Goal: Navigation & Orientation: Understand site structure

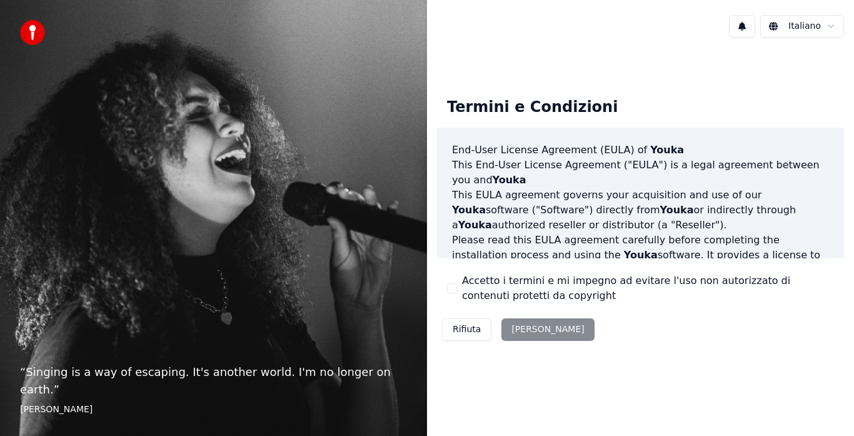
click at [520, 330] on div "Rifiuta [PERSON_NAME]" at bounding box center [518, 329] width 163 height 33
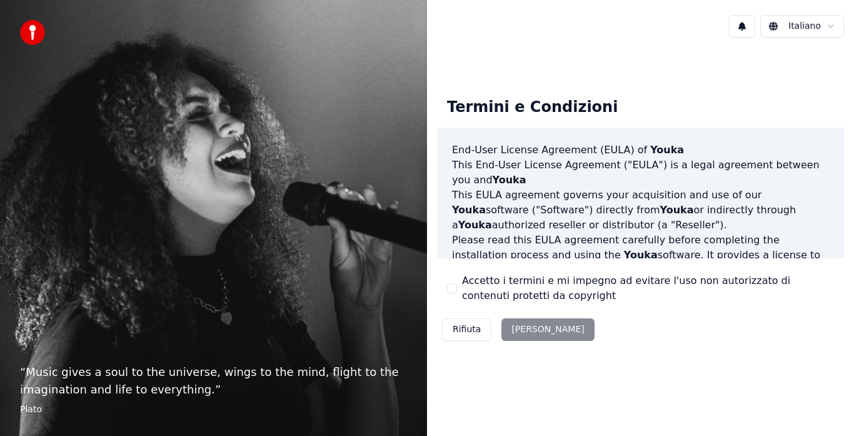
click at [523, 330] on div "Rifiuta [PERSON_NAME]" at bounding box center [518, 329] width 163 height 33
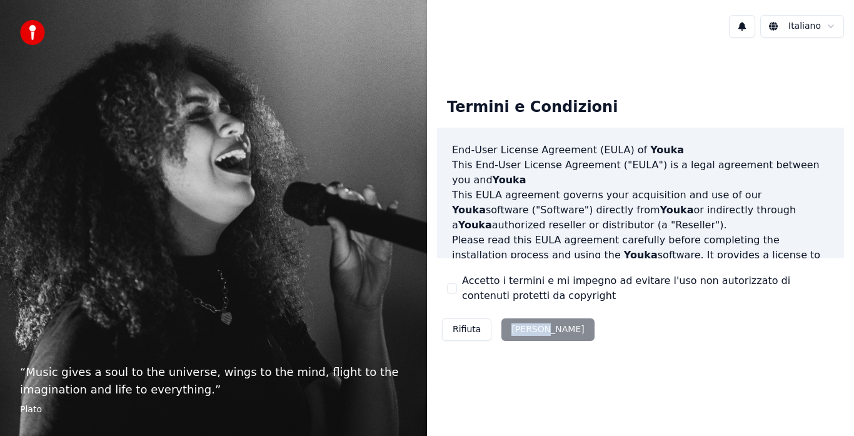
click at [523, 330] on div "Rifiuta [PERSON_NAME]" at bounding box center [518, 329] width 163 height 33
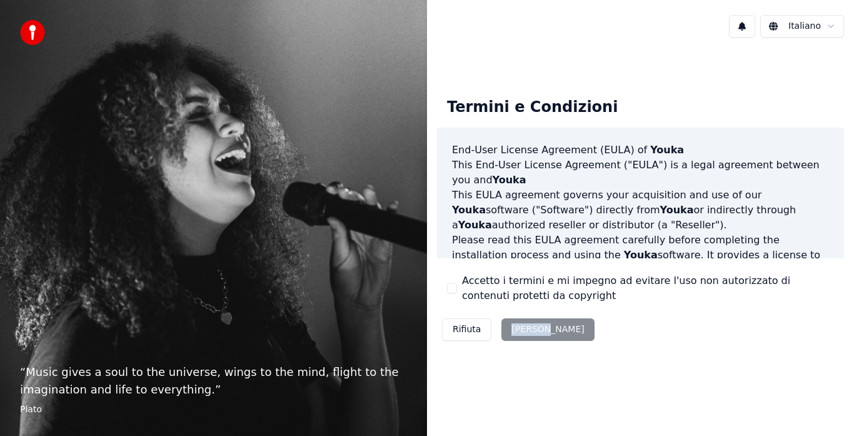
click at [523, 330] on div "Rifiuta [PERSON_NAME]" at bounding box center [518, 329] width 163 height 33
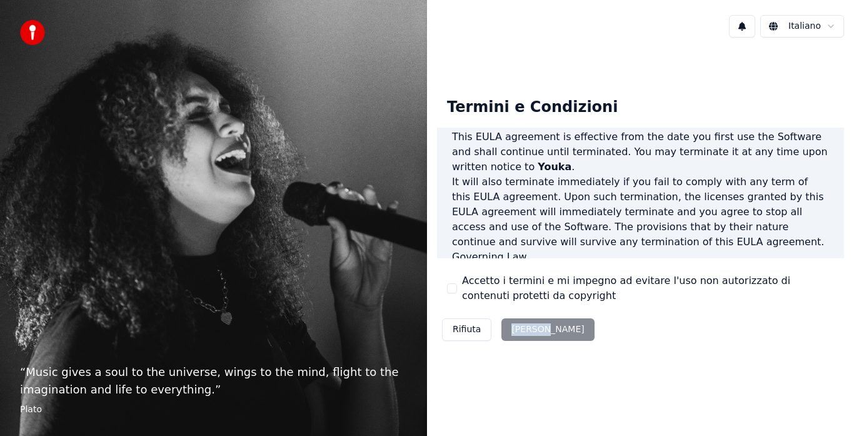
scroll to position [859, 0]
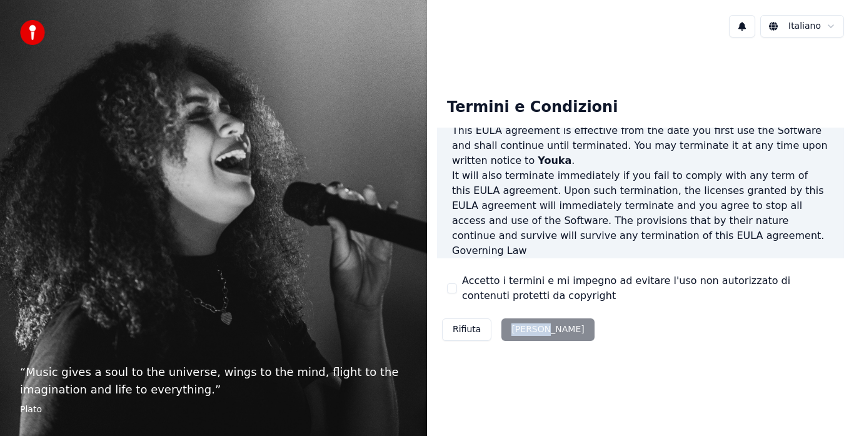
click at [526, 328] on div "Rifiuta [PERSON_NAME]" at bounding box center [518, 329] width 163 height 33
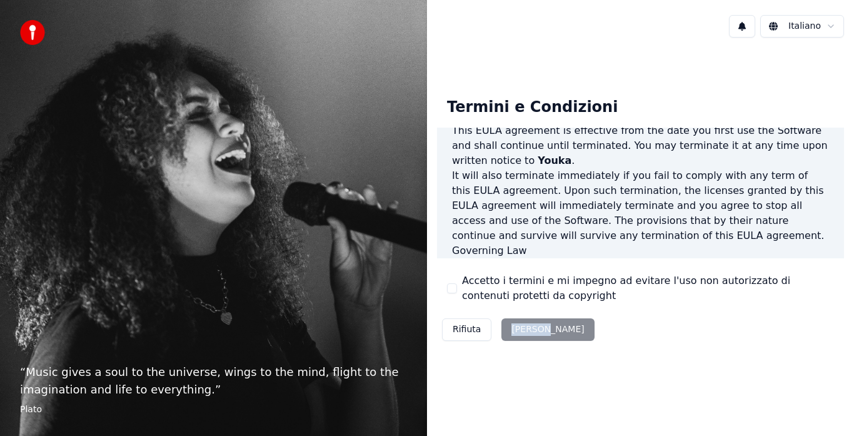
click at [526, 328] on div "Rifiuta [PERSON_NAME]" at bounding box center [518, 329] width 163 height 33
click at [521, 328] on div "Rifiuta [PERSON_NAME]" at bounding box center [518, 329] width 163 height 33
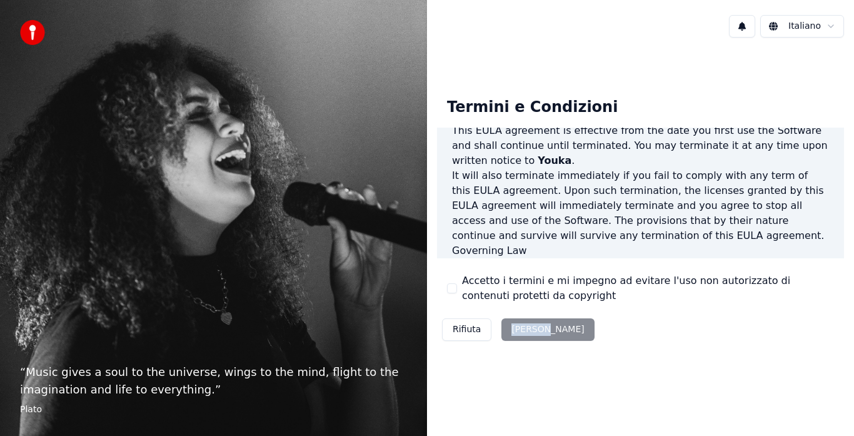
click at [521, 328] on div "Rifiuta [PERSON_NAME]" at bounding box center [518, 329] width 163 height 33
click at [31, 38] on img at bounding box center [32, 32] width 25 height 25
click at [832, 26] on html "“ Music gives a soul to the universe, wings to the mind, flight to the imaginat…" at bounding box center [427, 218] width 854 height 436
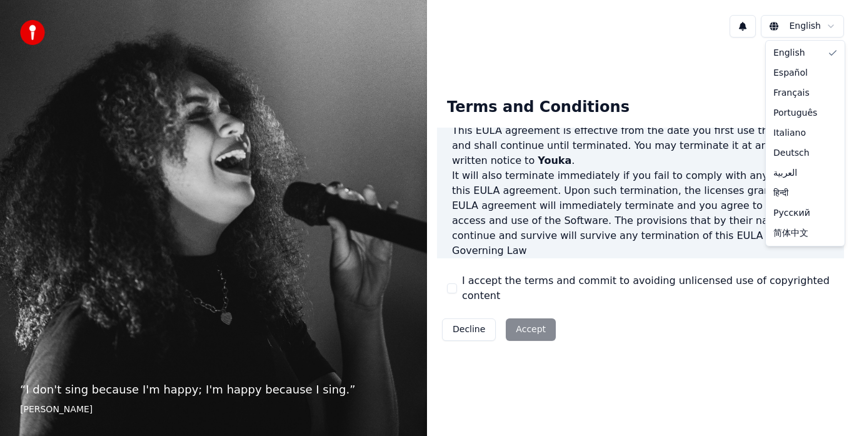
click at [829, 27] on html "“ I don't sing because I'm happy; I'm happy because I sing. ” William James Eng…" at bounding box center [427, 218] width 854 height 436
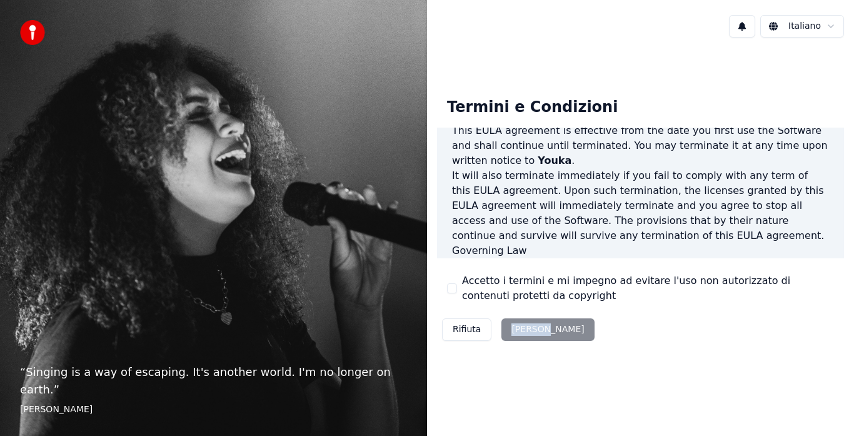
click at [462, 334] on button "Rifiuta" at bounding box center [466, 329] width 49 height 23
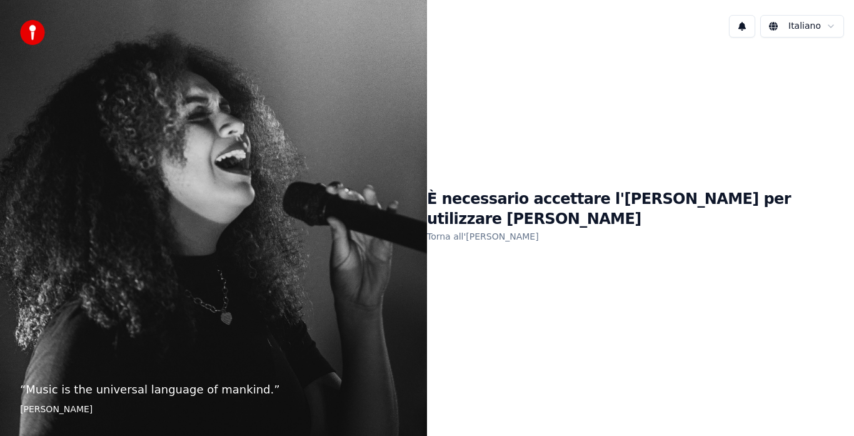
click at [511, 227] on link "Torna all'EULA" at bounding box center [483, 236] width 112 height 20
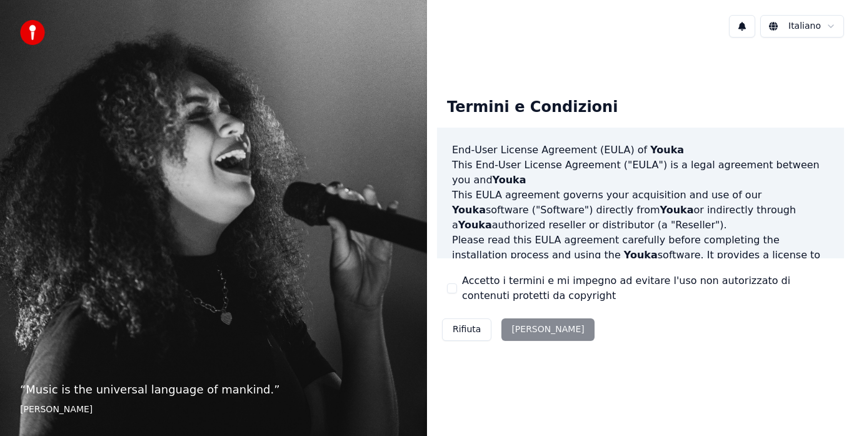
click at [526, 329] on div "Rifiuta [PERSON_NAME]" at bounding box center [518, 329] width 163 height 33
click at [86, 395] on p "“ Music is the universal language of mankind. ”" at bounding box center [213, 390] width 387 height 18
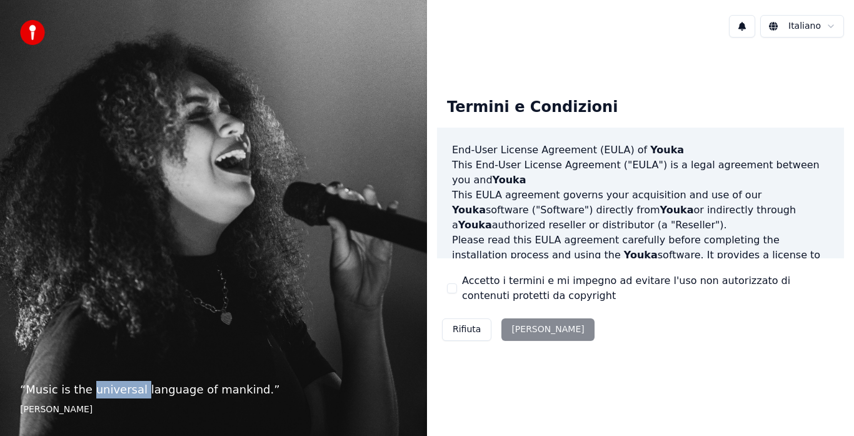
click at [86, 395] on p "“ Music is the universal language of mankind. ”" at bounding box center [213, 390] width 387 height 18
click at [213, 394] on p "“ Music is the universal language of mankind. ”" at bounding box center [213, 390] width 387 height 18
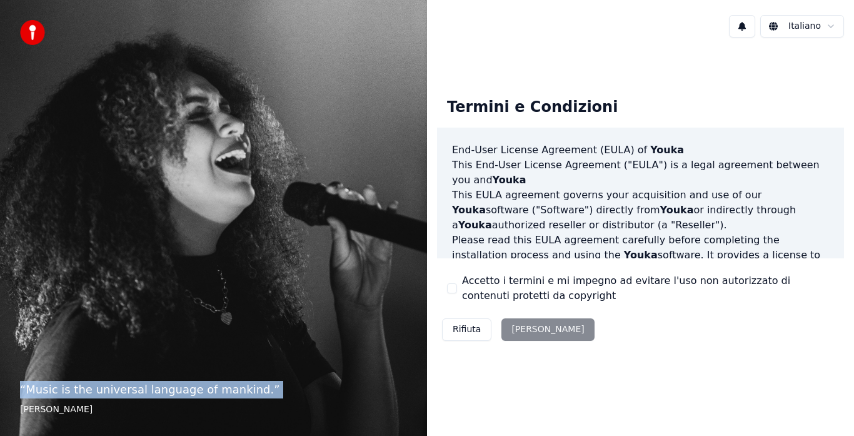
click at [213, 394] on p "“ Music is the universal language of mankind. ”" at bounding box center [213, 390] width 387 height 18
drag, startPoint x: 28, startPoint y: 407, endPoint x: 149, endPoint y: 411, distance: 121.3
click at [149, 411] on footer "Henry Wadsworth Longfellow" at bounding box center [213, 409] width 387 height 13
drag, startPoint x: 21, startPoint y: 387, endPoint x: 257, endPoint y: 402, distance: 236.8
click at [258, 402] on blockquote "“ Music is the universal language of mankind. ” Henry Wadsworth Longfellow" at bounding box center [213, 398] width 387 height 35
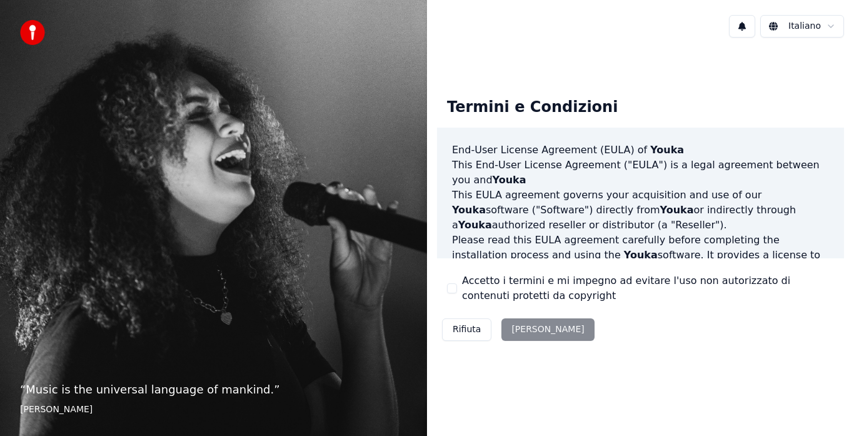
click at [516, 329] on div "Rifiuta [PERSON_NAME]" at bounding box center [518, 329] width 163 height 33
click at [517, 328] on div "Rifiuta [PERSON_NAME]" at bounding box center [518, 329] width 163 height 33
click at [233, 204] on div "“ Music is the universal language of mankind. ” Henry Wadsworth Longfellow" at bounding box center [213, 218] width 427 height 436
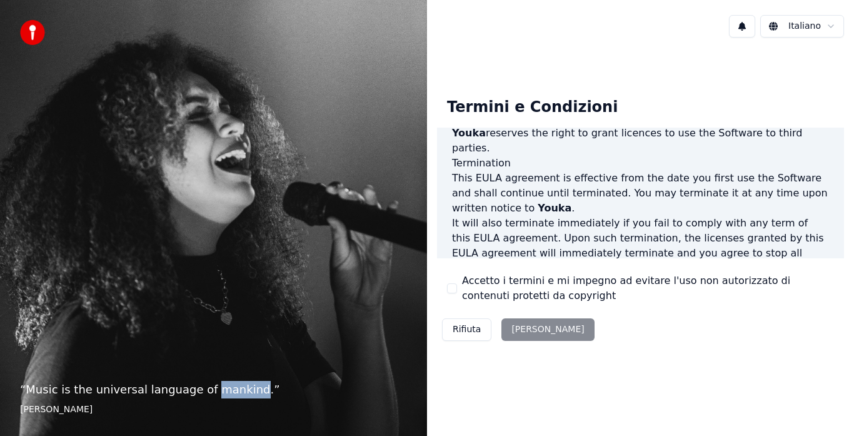
scroll to position [859, 0]
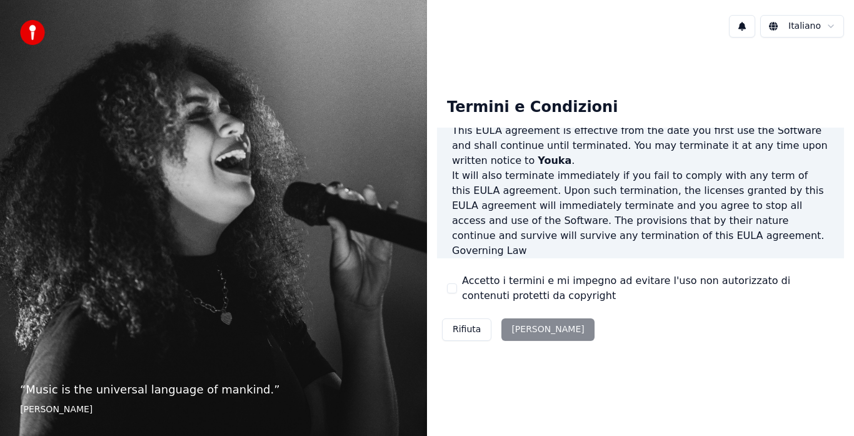
click at [516, 326] on div "Rifiuta [PERSON_NAME]" at bounding box center [518, 329] width 163 height 33
click at [522, 329] on div "Rifiuta [PERSON_NAME]" at bounding box center [518, 329] width 163 height 33
click at [523, 330] on div "Rifiuta [PERSON_NAME]" at bounding box center [518, 329] width 163 height 33
